Goal: Task Accomplishment & Management: Use online tool/utility

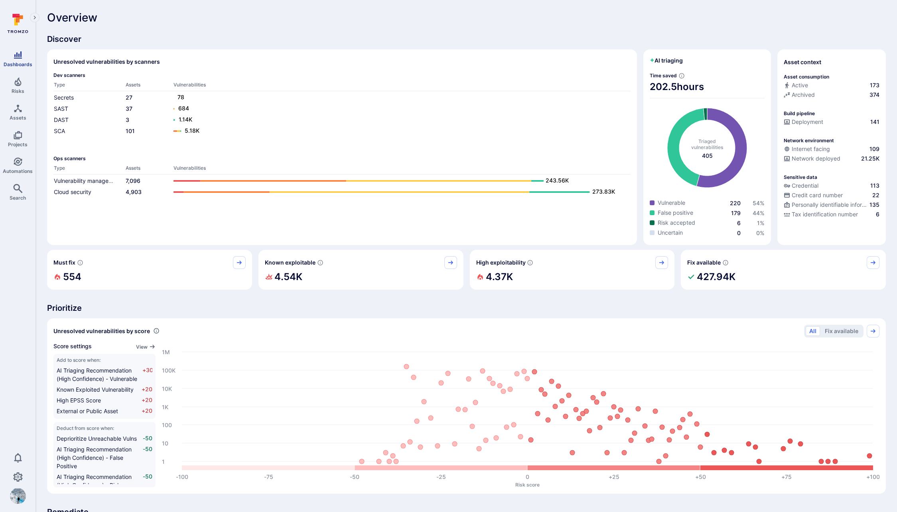
click at [18, 61] on link "Dashboards" at bounding box center [17, 59] width 35 height 24
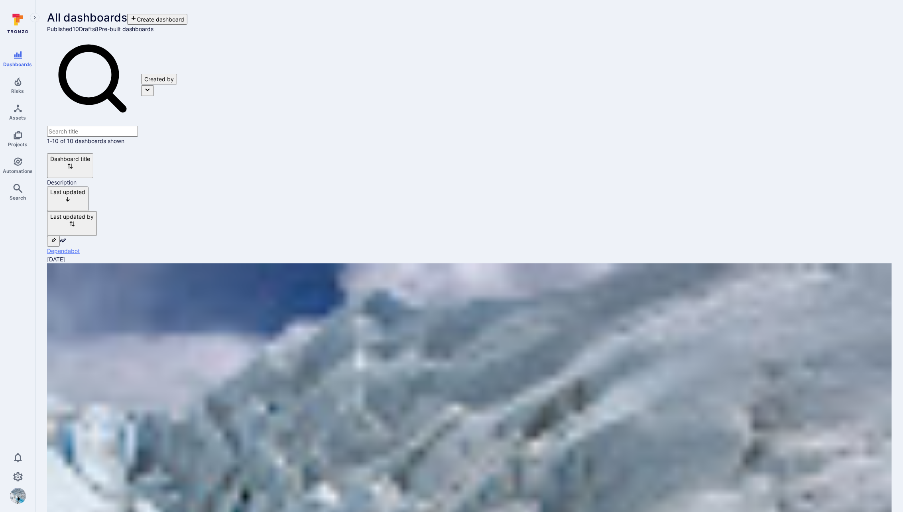
click at [80, 248] on link "Dependabot" at bounding box center [63, 251] width 33 height 7
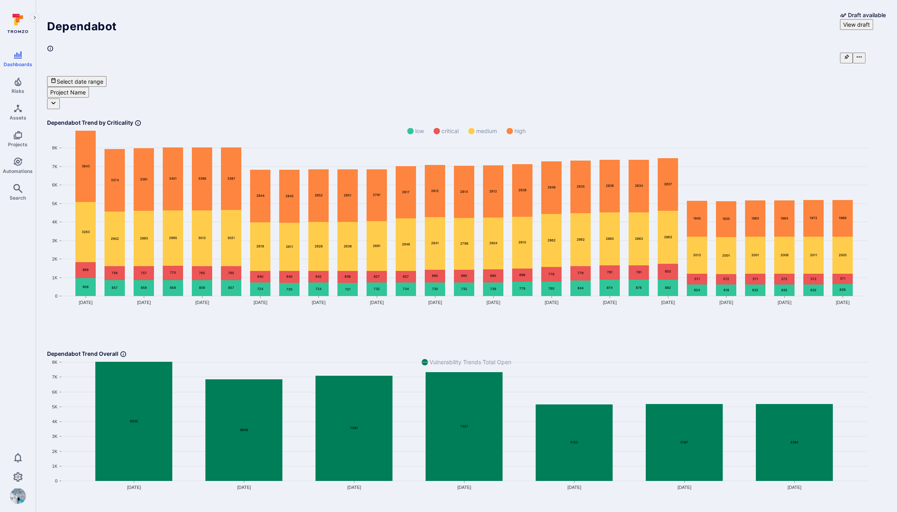
click at [655, 76] on div "Select date range Project Name" at bounding box center [466, 92] width 838 height 33
click at [655, 19] on button "View draft" at bounding box center [856, 24] width 33 height 11
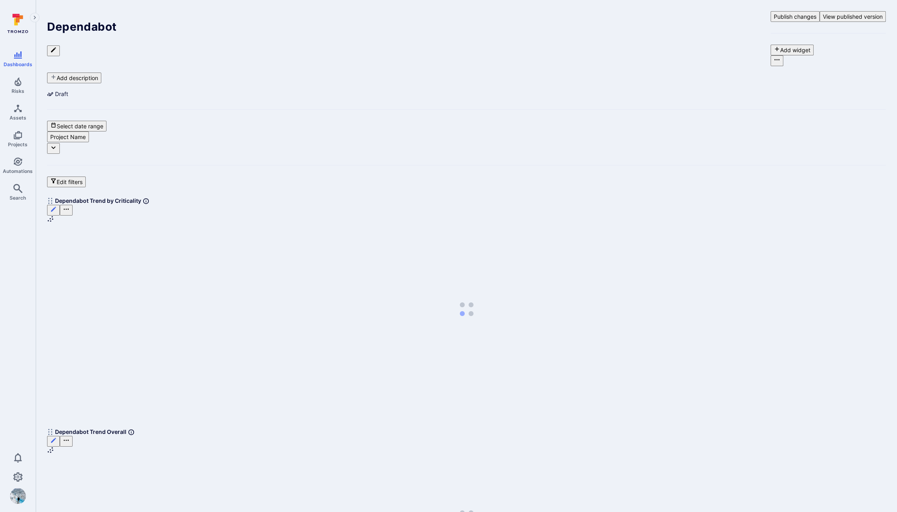
click at [655, 18] on button "Publish changes" at bounding box center [794, 16] width 49 height 11
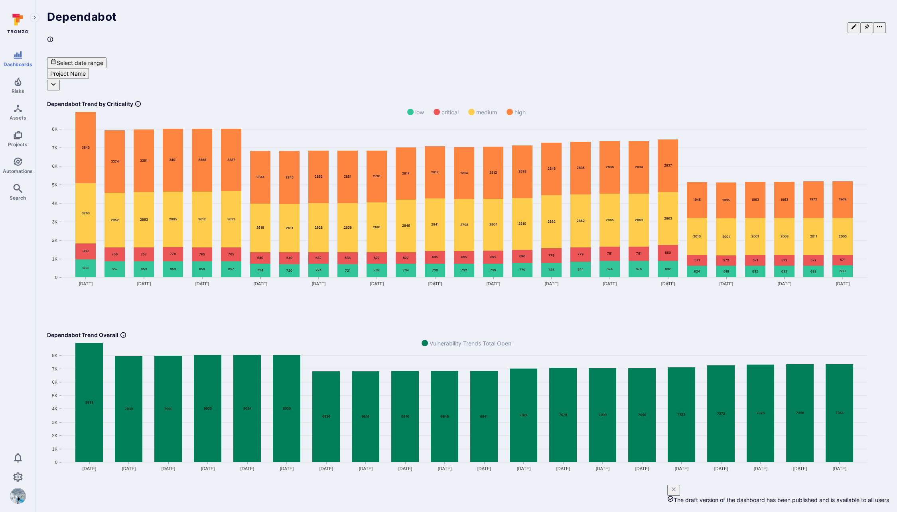
click at [655, 22] on button "Edit dashboard" at bounding box center [853, 27] width 13 height 11
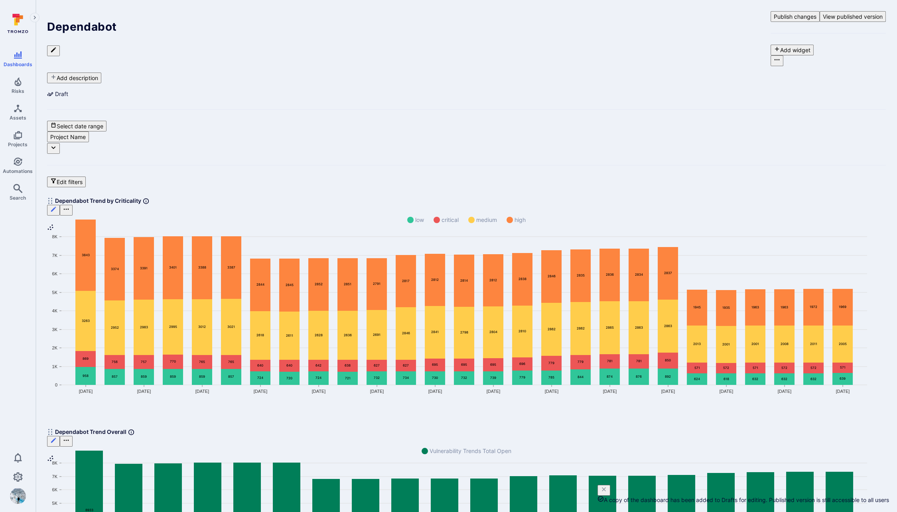
click at [57, 206] on icon "Edit" at bounding box center [53, 209] width 6 height 6
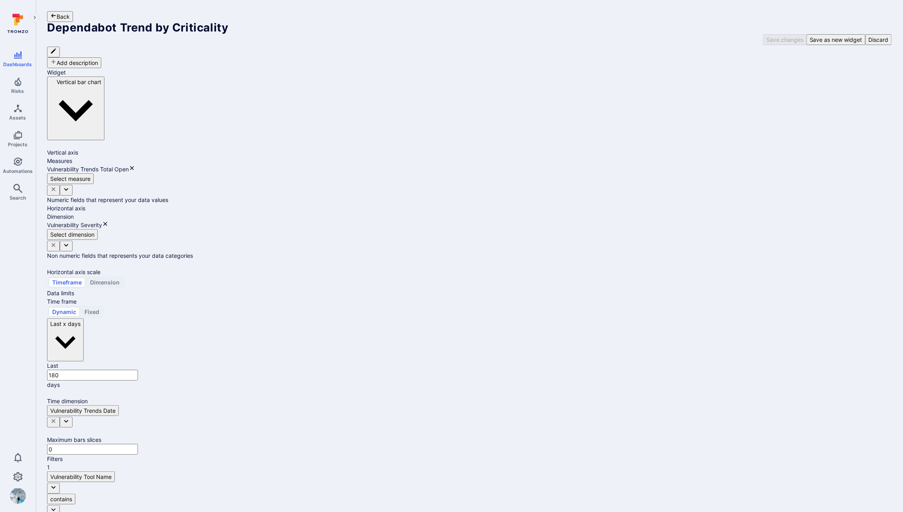
click at [138, 370] on input "180" at bounding box center [92, 375] width 91 height 11
type input "90"
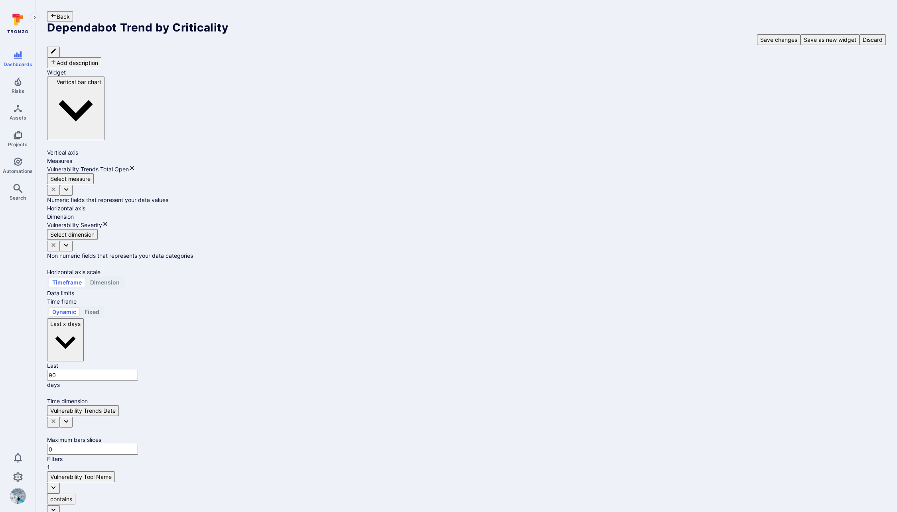
scroll to position [38, 0]
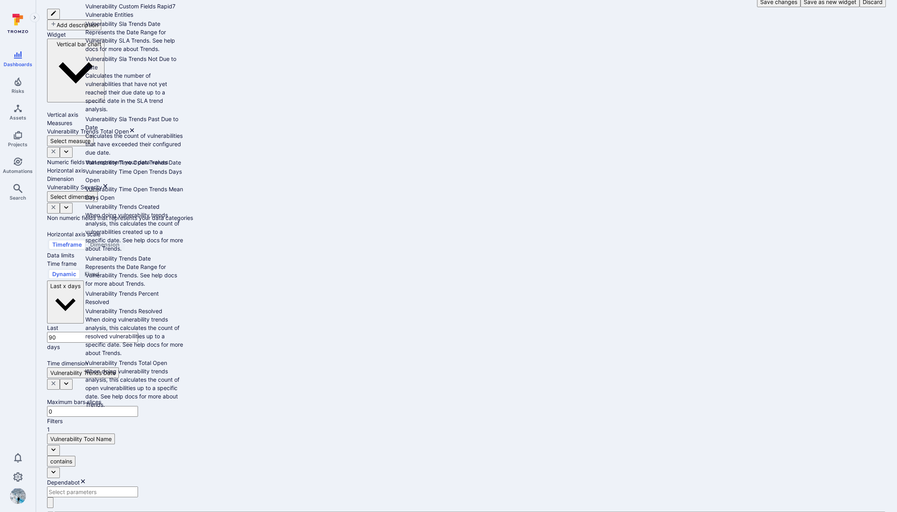
scroll to position [727, 0]
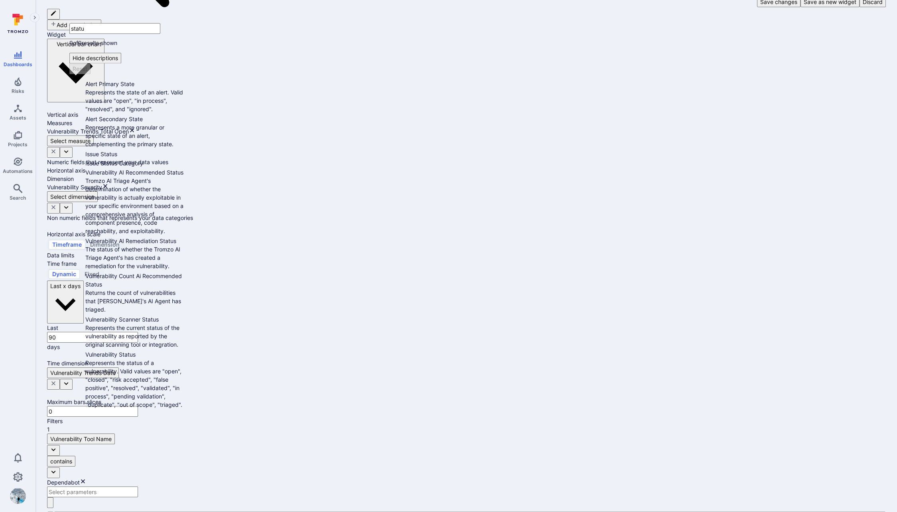
type input "status"
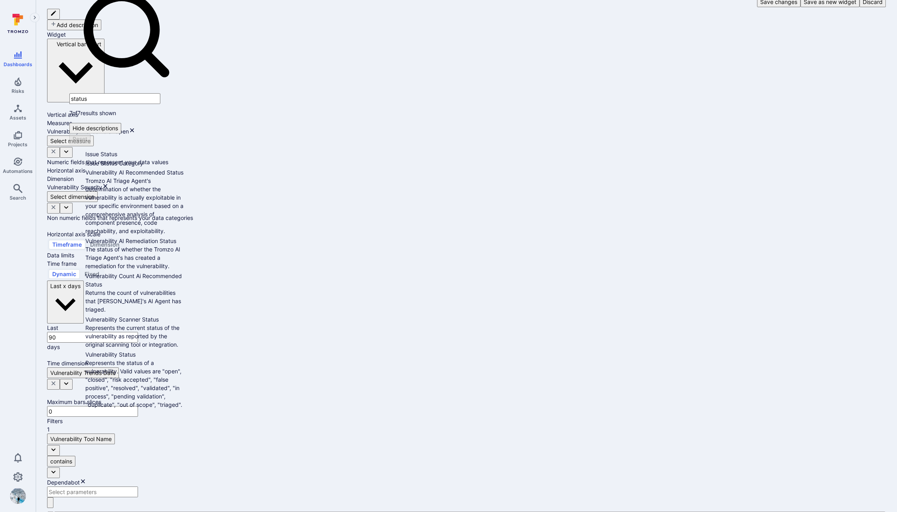
scroll to position [91, 0]
click at [121, 348] on span "Represents the current status of the vulnerability as reported by the original …" at bounding box center [134, 336] width 98 height 25
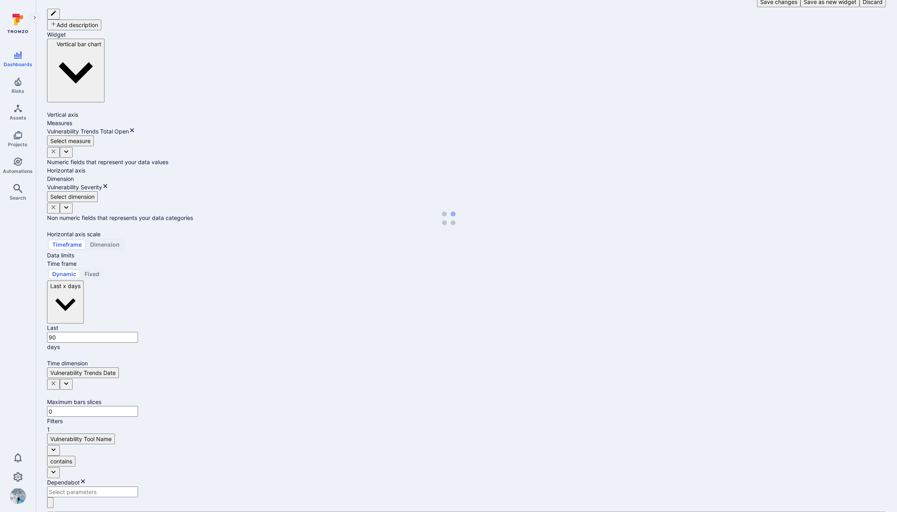
scroll to position [17, 0]
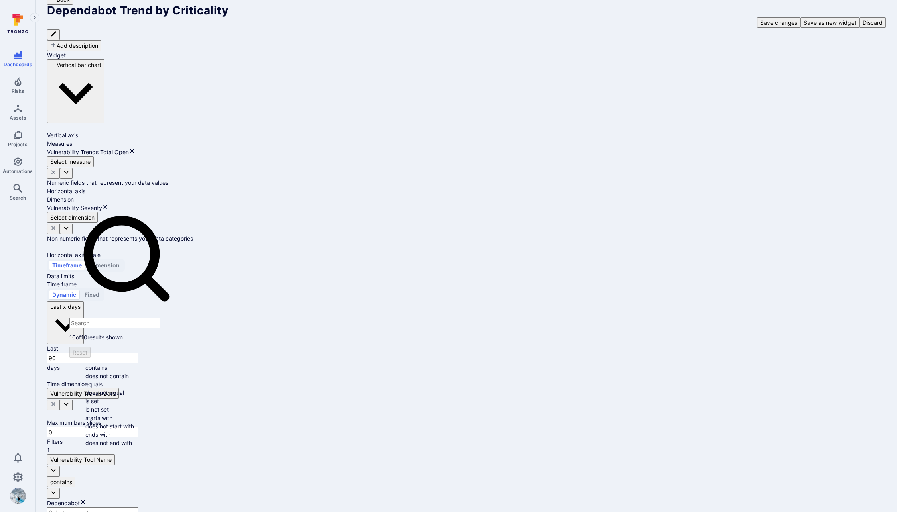
click at [127, 389] on li "does not equal" at bounding box center [134, 393] width 98 height 8
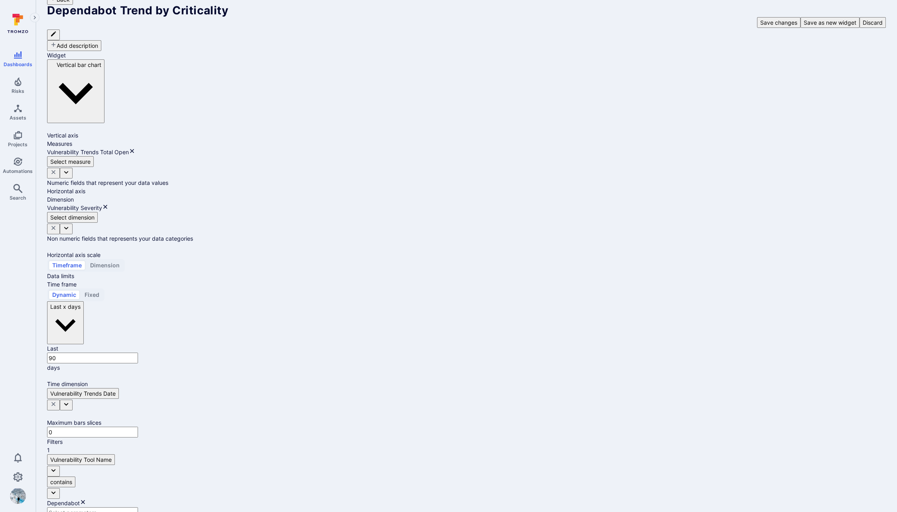
type input "closed"
type input "resolved"
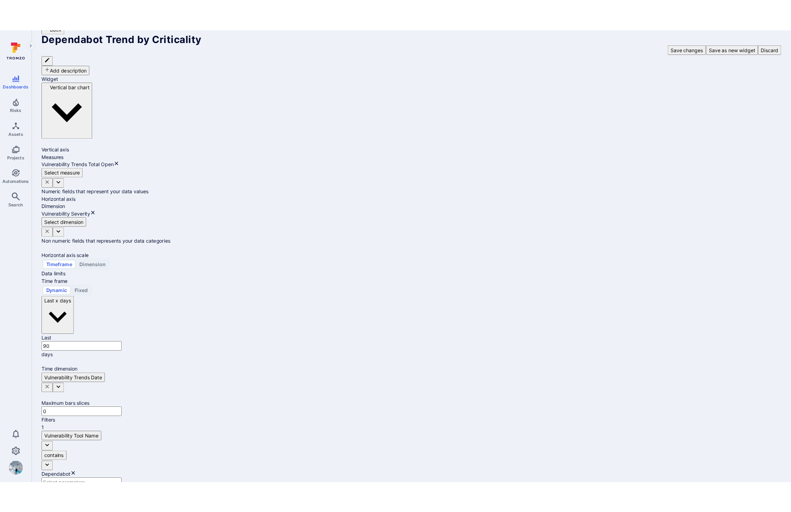
scroll to position [0, 0]
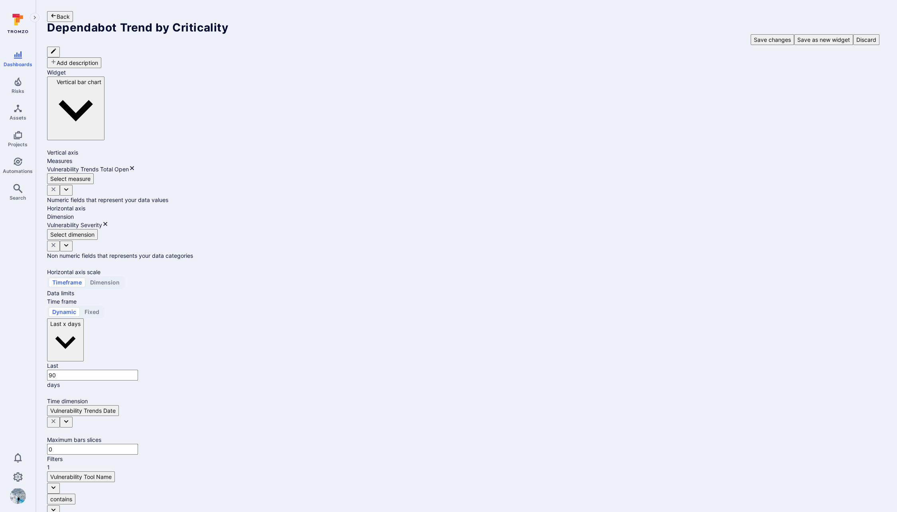
click at [290, 85] on body "Dashboards Risks Assets Projects Automations Search 0 Dashboards All dashboards…" at bounding box center [448, 256] width 897 height 512
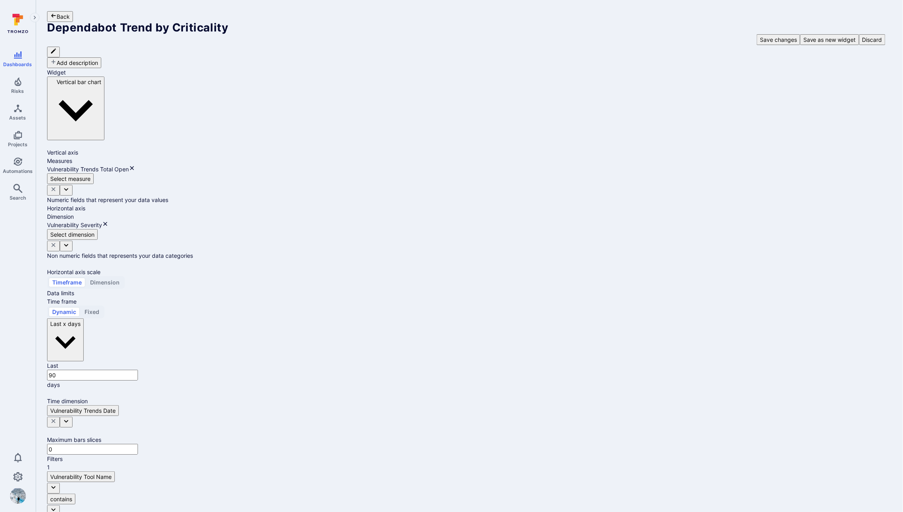
type input "month"
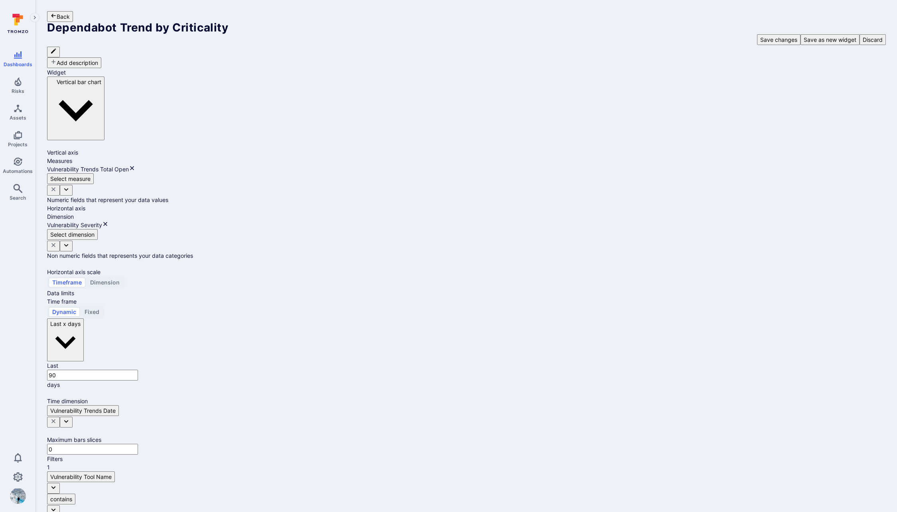
click at [136, 370] on input "90" at bounding box center [92, 375] width 91 height 11
click at [138, 370] on input "90" at bounding box center [92, 375] width 91 height 11
type input "0180"
click at [655, 34] on button "Save changes" at bounding box center [778, 39] width 43 height 11
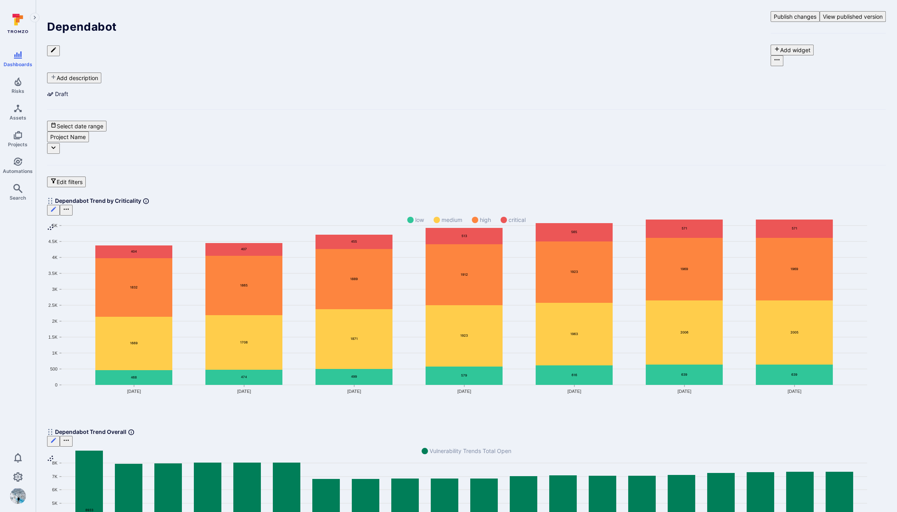
click at [655, 12] on button "Publish changes" at bounding box center [794, 16] width 49 height 11
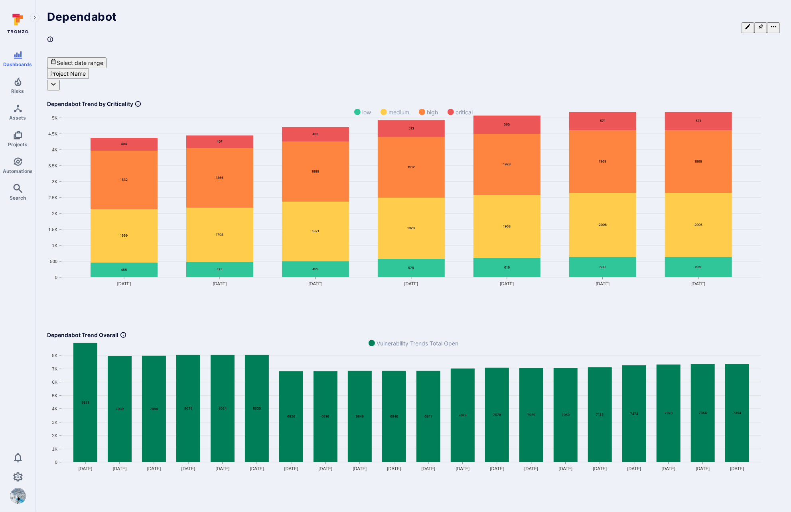
click at [655, 22] on button "Edit dashboard" at bounding box center [747, 27] width 13 height 11
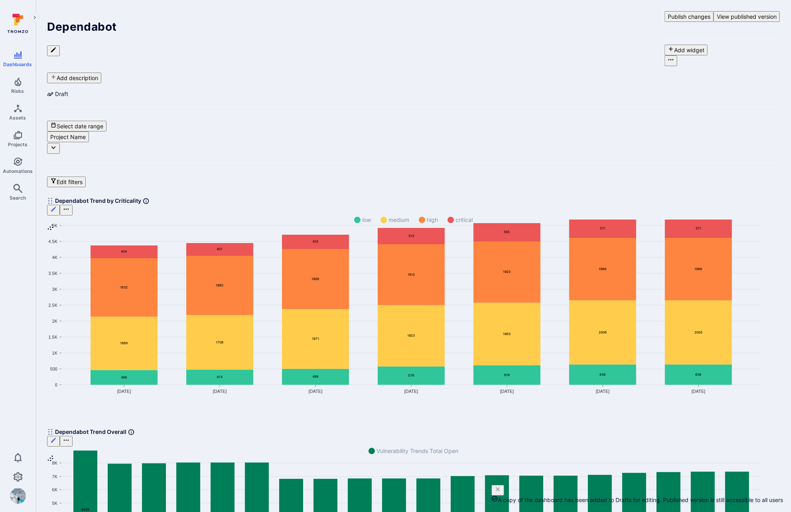
click at [60, 205] on button "Edit" at bounding box center [53, 210] width 13 height 11
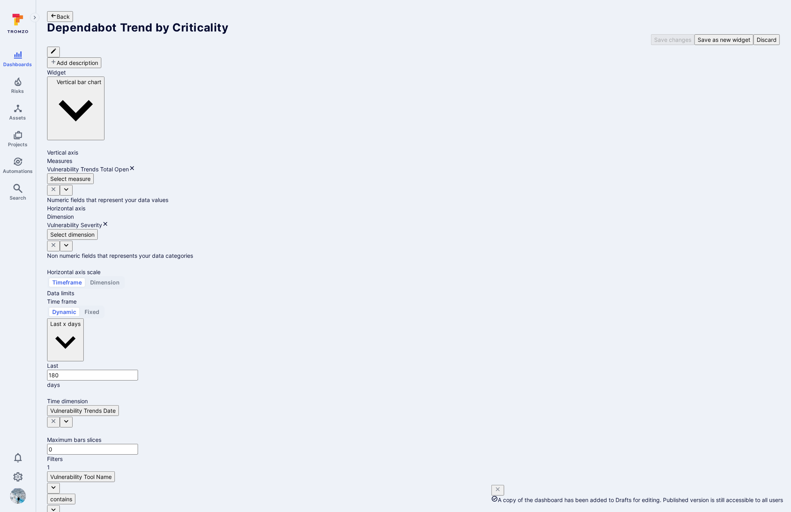
click at [289, 86] on body "A copy of the dashboard has been added to Drafts for editing. Published version…" at bounding box center [395, 256] width 791 height 512
type input "week"
click at [651, 34] on button "Save changes" at bounding box center [672, 39] width 43 height 11
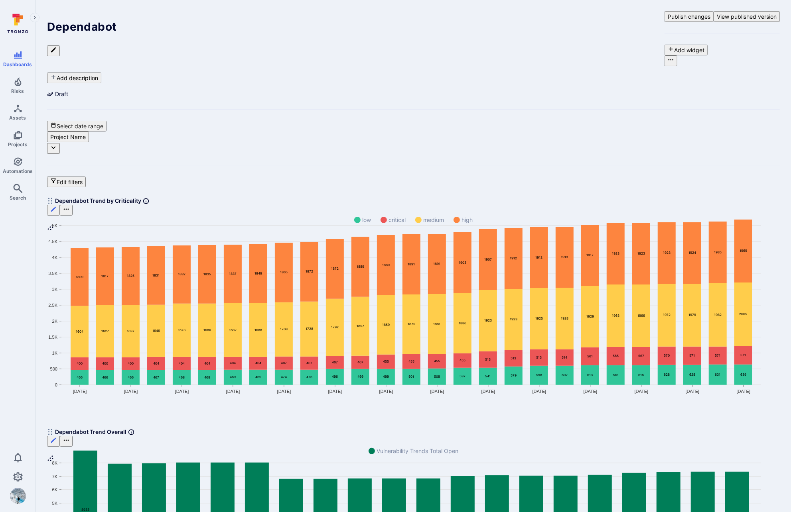
click at [655, 90] on div "Draft Select date range Project Name Edit filters" at bounding box center [413, 139] width 732 height 98
